Goal: Information Seeking & Learning: Compare options

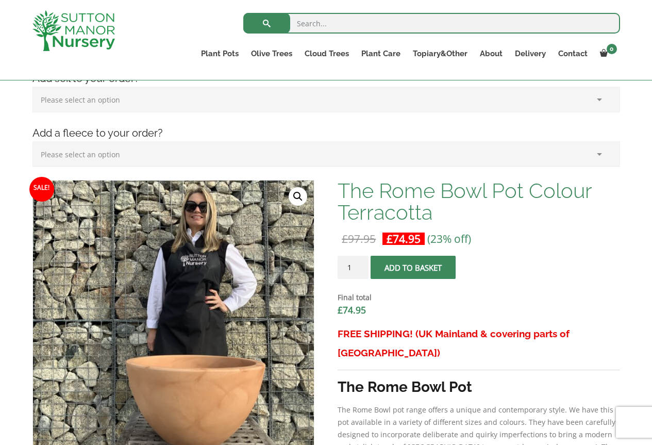
scroll to position [196, 0]
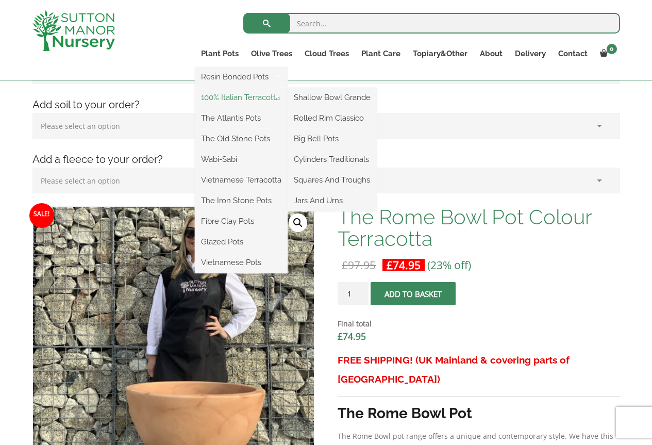
click at [234, 102] on link "100% Italian Terracotta" at bounding box center [241, 97] width 93 height 15
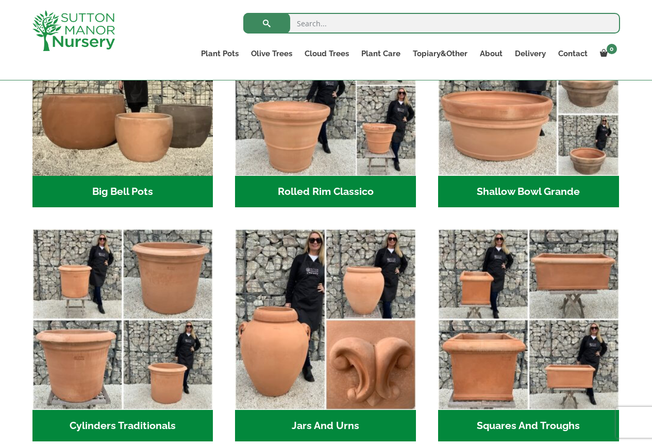
scroll to position [412, 0]
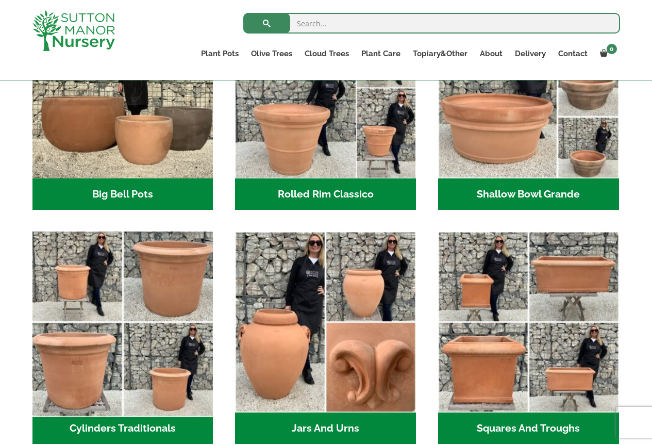
click at [77, 270] on img "Visit product category Cylinders Traditionals" at bounding box center [123, 322] width 190 height 190
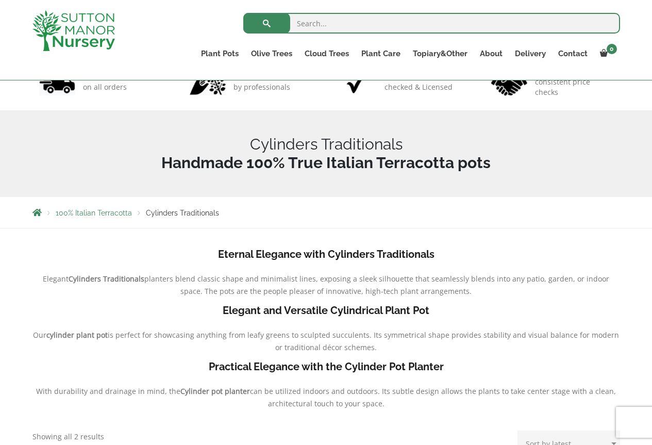
scroll to position [52, 0]
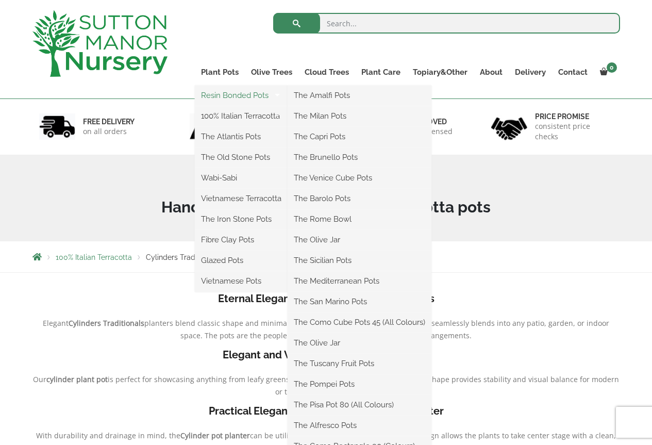
click at [226, 93] on link "Resin Bonded Pots" at bounding box center [241, 95] width 93 height 15
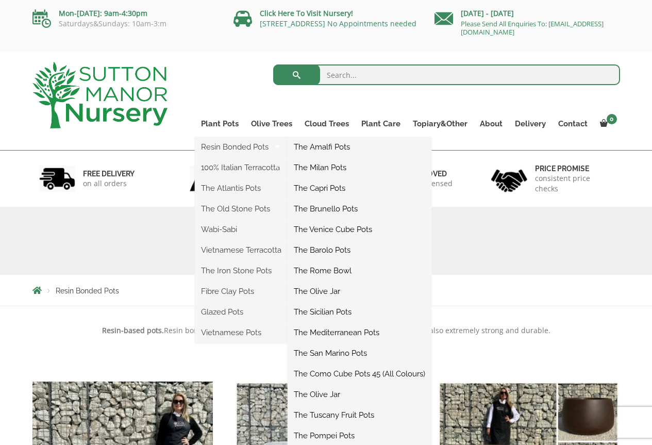
click at [312, 146] on link "The Amalfi Pots" at bounding box center [360, 146] width 144 height 15
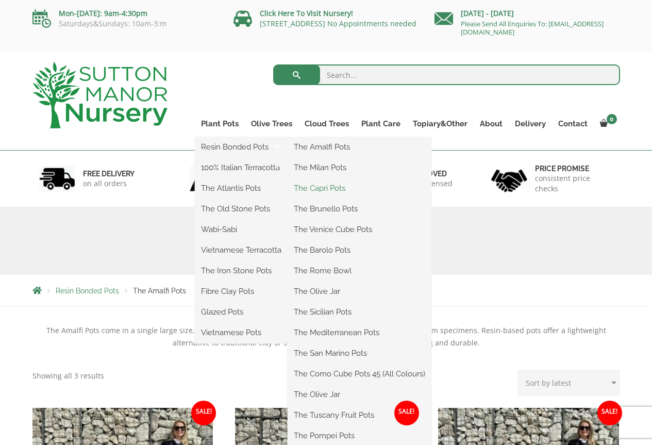
click at [311, 183] on link "The Capri Pots" at bounding box center [360, 187] width 144 height 15
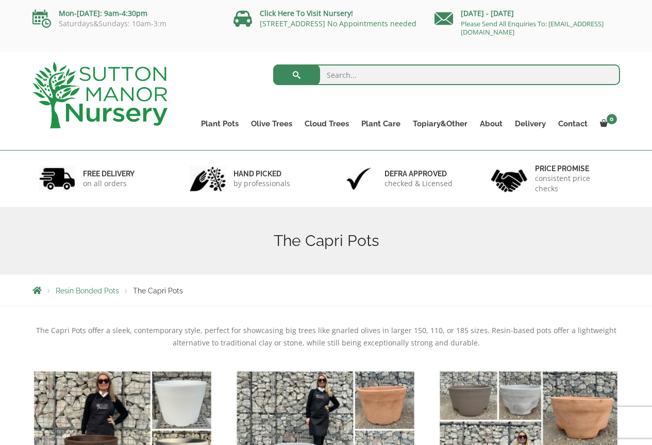
scroll to position [206, 0]
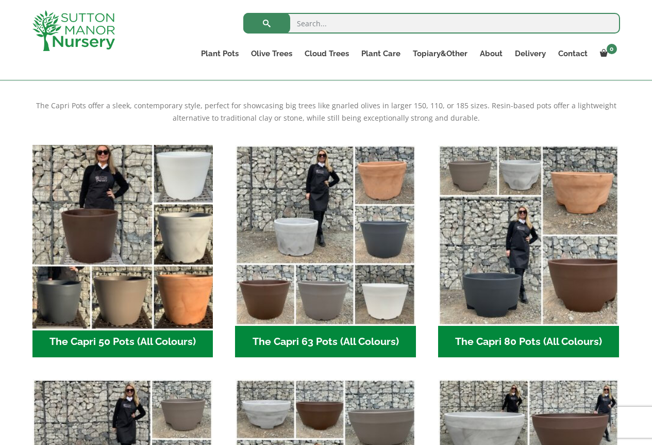
click at [185, 309] on img "Visit product category The Capri 50 Pots (All Colours)" at bounding box center [123, 235] width 190 height 190
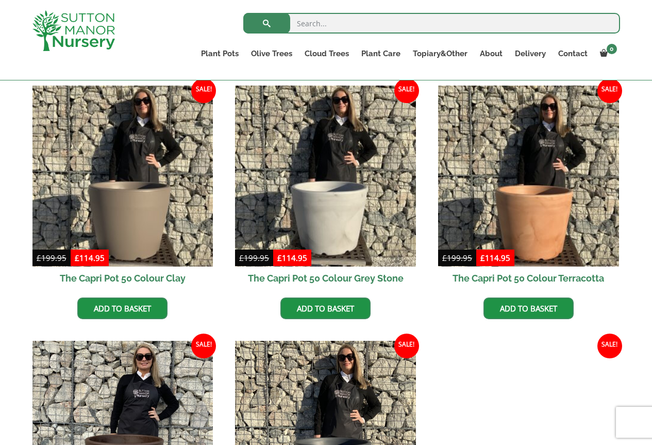
scroll to position [255, 0]
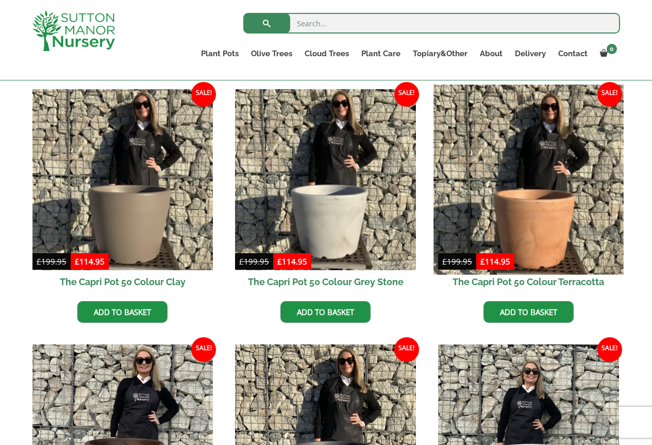
click at [554, 239] on img at bounding box center [529, 180] width 190 height 190
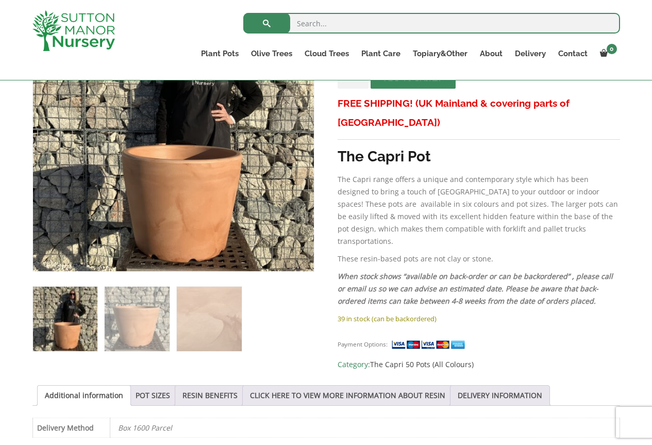
scroll to position [361, 0]
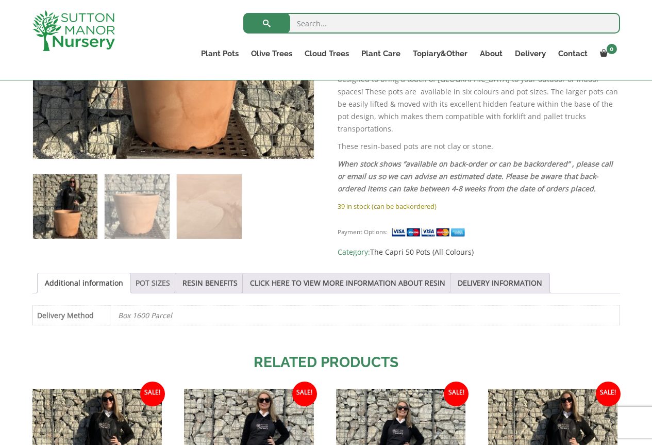
click at [145, 281] on link "POT SIZES" at bounding box center [153, 283] width 35 height 20
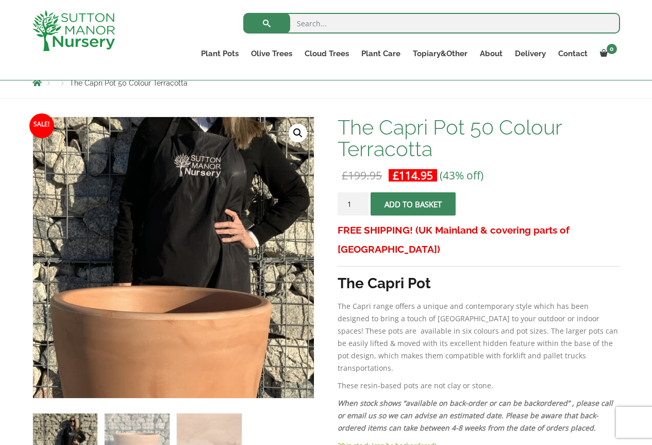
scroll to position [103, 0]
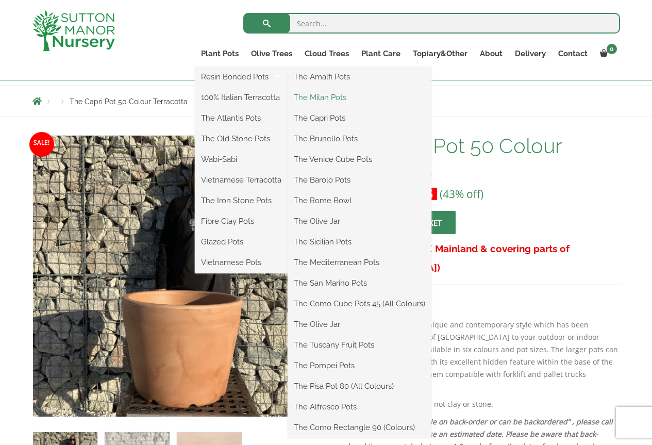
click at [322, 94] on link "The Milan Pots" at bounding box center [360, 97] width 144 height 15
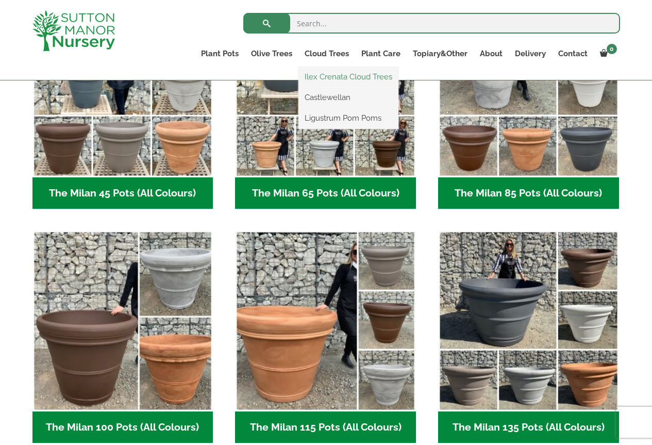
scroll to position [361, 0]
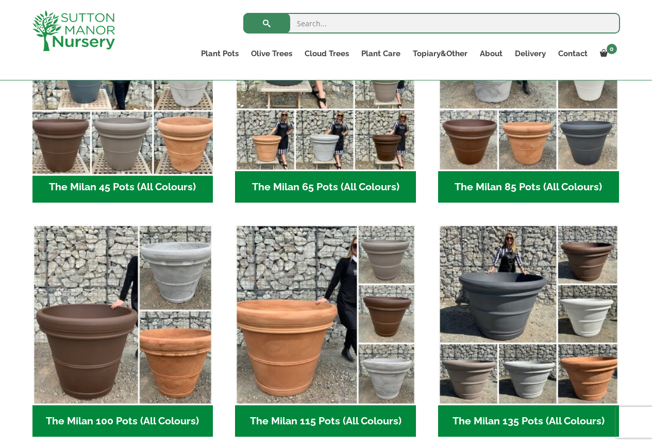
click at [189, 158] on img "Visit product category The Milan 45 Pots (All Colours)" at bounding box center [123, 81] width 190 height 190
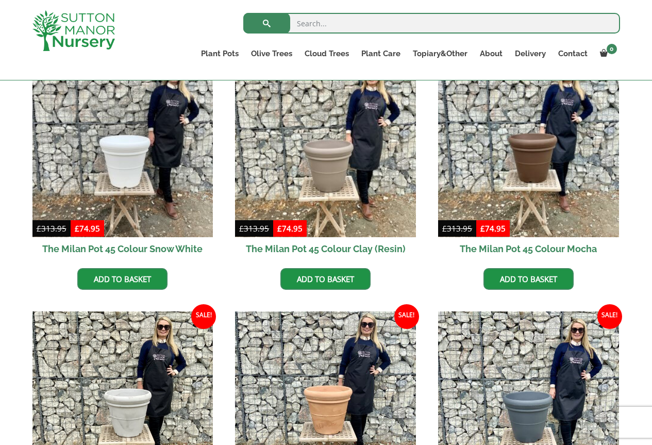
scroll to position [412, 0]
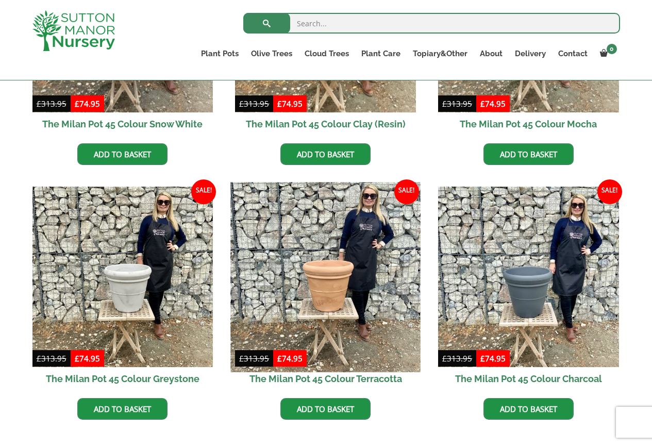
click at [287, 277] on img at bounding box center [326, 277] width 190 height 190
